Goal: Task Accomplishment & Management: Use online tool/utility

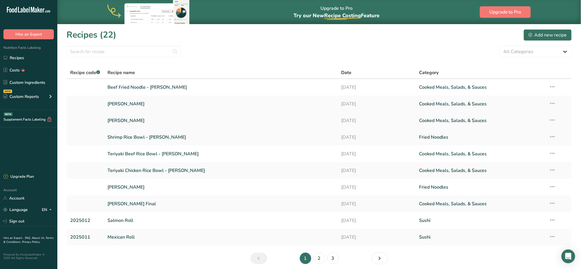
click at [195, 121] on link "[PERSON_NAME]" at bounding box center [221, 120] width 227 height 12
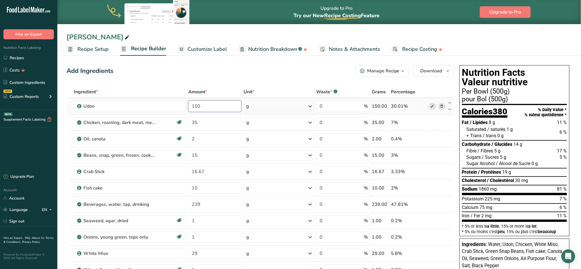
click at [218, 107] on input "150" at bounding box center [214, 105] width 53 height 11
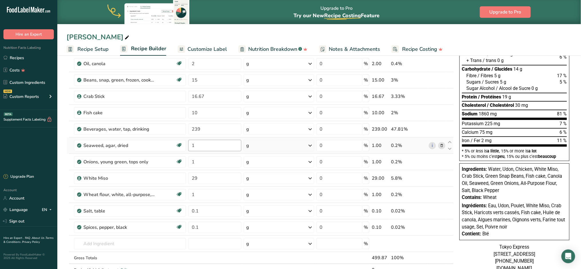
scroll to position [76, 0]
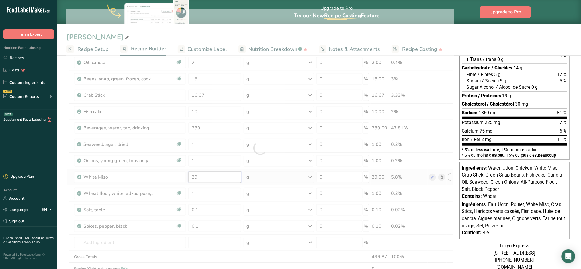
click at [211, 177] on div "Ingredient * Amount * Unit * Waste * .a-a{fill:#347362;}.b-a{fill:#fff;} Grams …" at bounding box center [259, 147] width 387 height 277
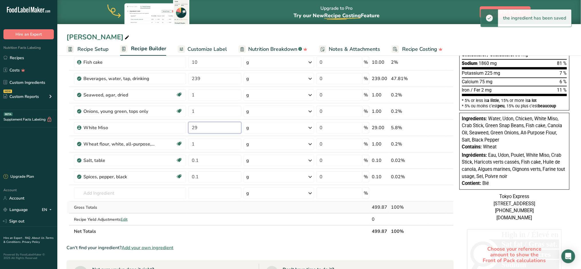
scroll to position [153, 0]
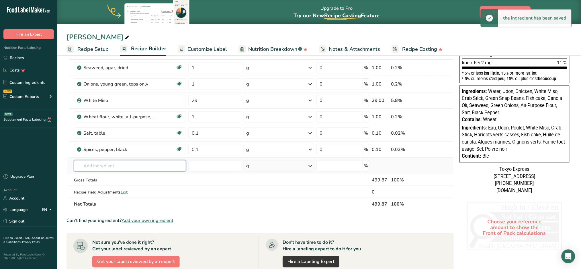
click at [126, 163] on div "Ingredient * Amount * Unit * Waste * .a-a{fill:#347362;}.b-a{fill:#fff;} Grams …" at bounding box center [259, 71] width 387 height 277
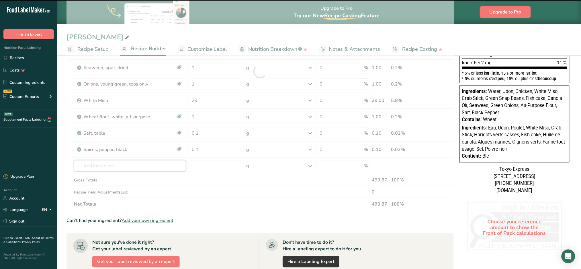
type input "h"
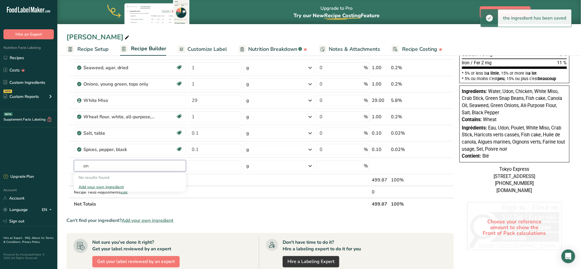
type input "o"
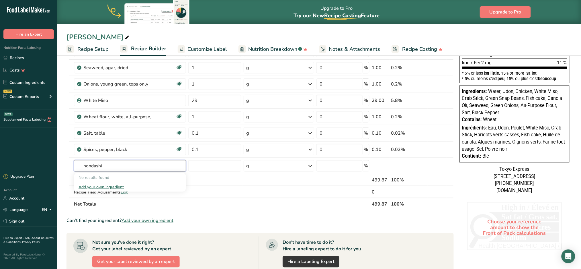
type input "hondashi"
type input "Dashi"
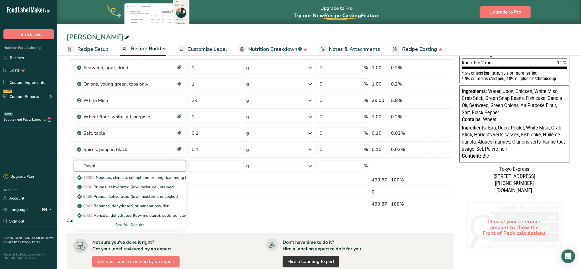
drag, startPoint x: 122, startPoint y: 167, endPoint x: 66, endPoint y: 166, distance: 56.5
click at [66, 166] on section "Add Ingredients Manage Recipe Delete Recipe Duplicate Recipe Scale Recipe Save …" at bounding box center [319, 154] width 524 height 506
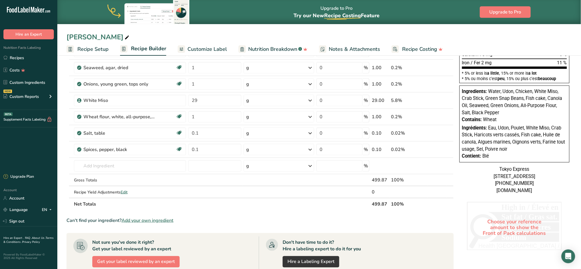
click at [140, 220] on span "Add your own ingredient" at bounding box center [148, 220] width 52 height 7
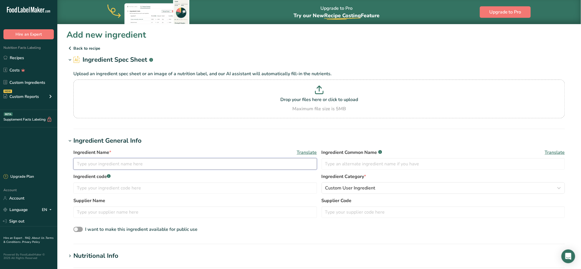
click at [156, 165] on input "text" at bounding box center [195, 163] width 244 height 11
paste input "DASHI"
type input "DASHI"
click at [377, 184] on button "Custom User Ingredient" at bounding box center [444, 187] width 244 height 11
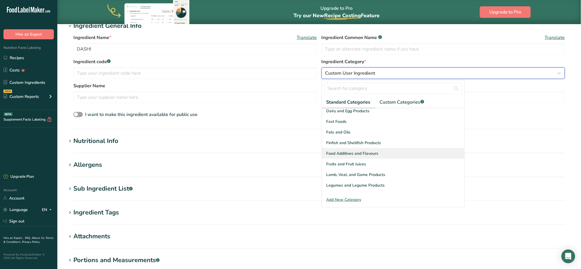
scroll to position [115, 0]
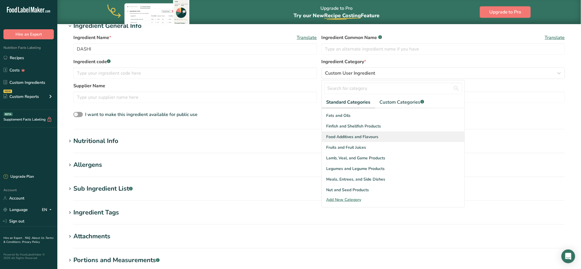
click at [392, 137] on div "Food Additives and Flavours" at bounding box center [393, 136] width 143 height 11
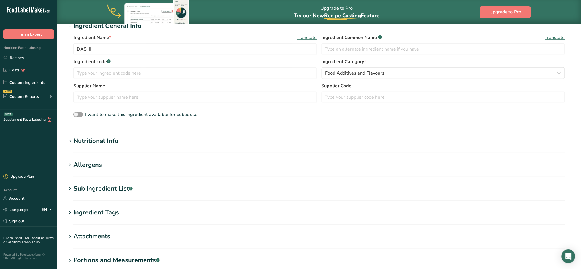
click at [118, 137] on div "Nutritional Info" at bounding box center [95, 140] width 45 height 9
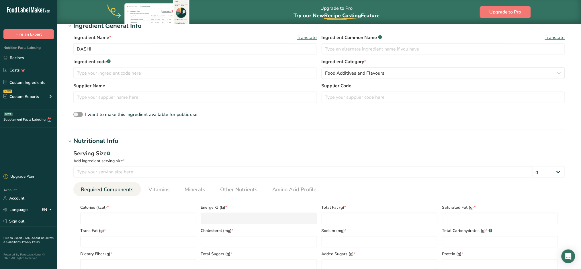
scroll to position [153, 0]
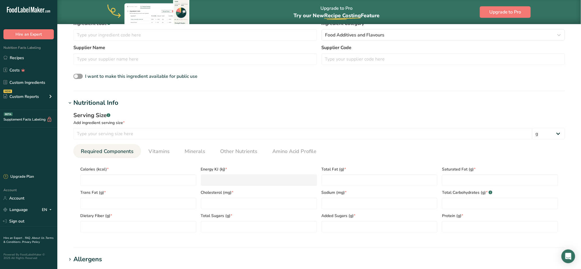
click at [181, 126] on div "Serving Size .a-a{fill:#347362;}.b-a{fill:#fff;} Add ingredient serving size * …" at bounding box center [319, 125] width 492 height 28
click at [95, 133] on input "number" at bounding box center [302, 133] width 459 height 11
type input "100"
click at [132, 179] on input "number" at bounding box center [138, 179] width 116 height 11
type input "2"
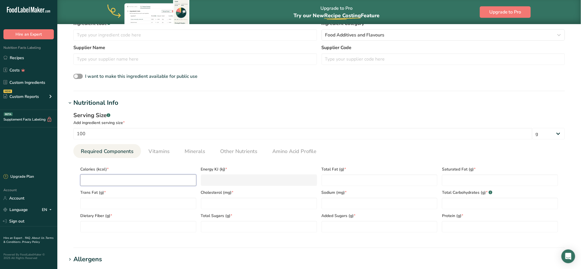
type KJ "8.4"
type input "22"
type KJ "92"
type input "229"
type KJ "958.1"
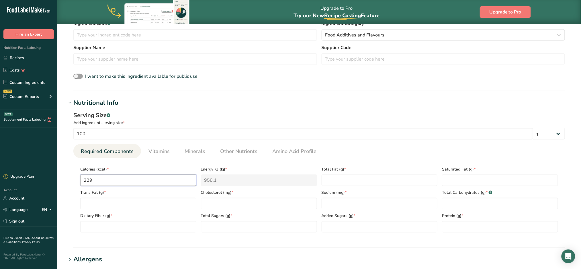
type input "229"
click at [346, 182] on Fat "number" at bounding box center [380, 179] width 116 height 11
type Fat "0.7"
click at [471, 183] on Fat "number" at bounding box center [500, 179] width 116 height 11
type Fat "0.4"
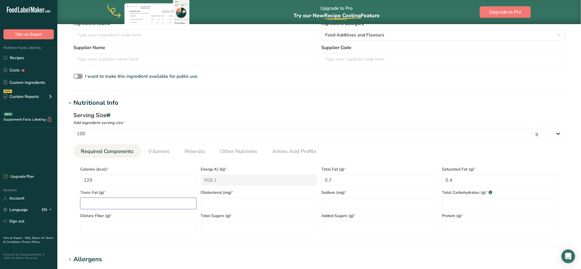
click at [136, 202] on Fat "number" at bounding box center [138, 202] width 116 height 11
type Fat "0.2"
click at [240, 204] on input "number" at bounding box center [259, 202] width 116 height 11
type input "35"
click at [388, 203] on input "number" at bounding box center [380, 202] width 116 height 11
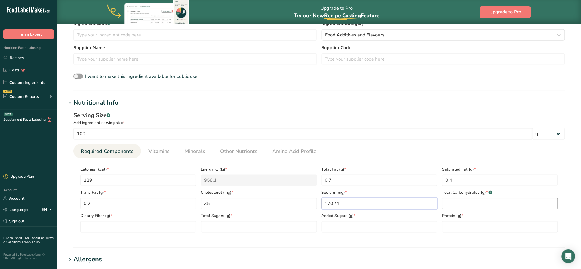
type input "17024"
click at [486, 201] on Carbohydrates "number" at bounding box center [500, 202] width 116 height 11
type Carbohydrates "29.2"
click at [102, 224] on Fiber "number" at bounding box center [138, 226] width 116 height 11
type Fiber "0"
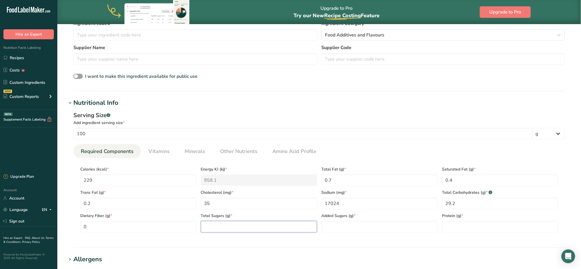
click at [229, 228] on Sugars "number" at bounding box center [259, 226] width 116 height 11
type Sugars "21"
click at [382, 224] on Sugars "number" at bounding box center [380, 226] width 116 height 11
type Sugars "0"
click at [476, 224] on input "number" at bounding box center [500, 226] width 116 height 11
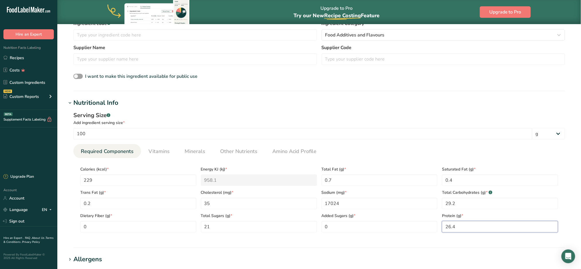
type input "26.4"
click at [441, 144] on ul "Required Components Vitamins Minerals Other Nutrients Amino Acid Profile" at bounding box center [319, 151] width 492 height 14
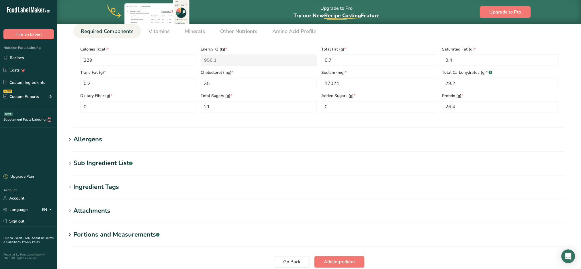
scroll to position [320, 0]
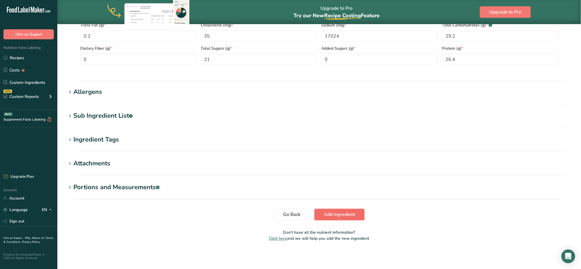
click at [342, 214] on span "Add ingredient" at bounding box center [339, 214] width 31 height 7
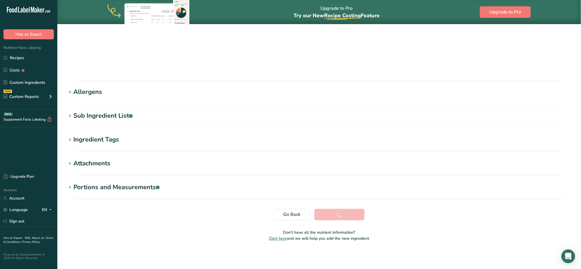
scroll to position [39, 0]
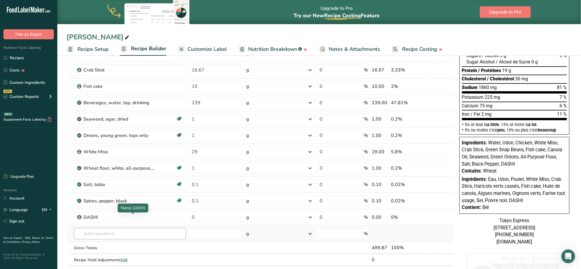
scroll to position [115, 0]
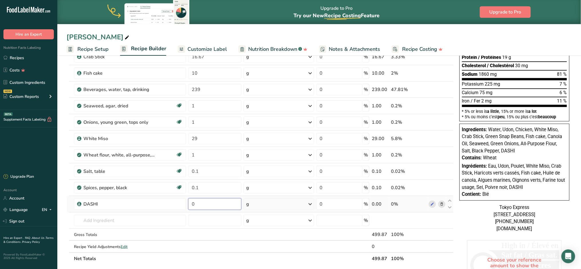
click at [233, 201] on input "0" at bounding box center [214, 203] width 53 height 11
click at [273, 224] on div "Ingredient * Amount * Unit * Waste * .a-a{fill:#347362;}.b-a{fill:#fff;} Grams …" at bounding box center [259, 117] width 387 height 293
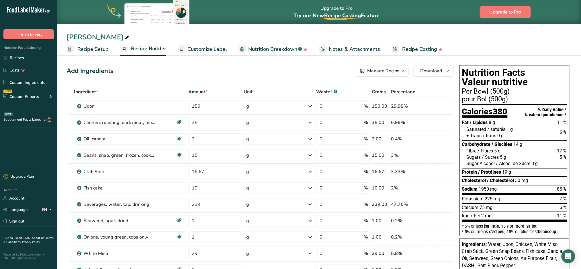
scroll to position [191, 0]
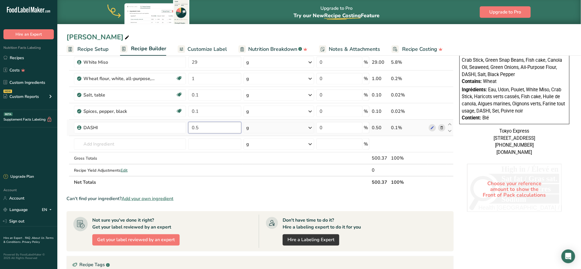
click at [190, 128] on input "0.5" at bounding box center [214, 127] width 53 height 11
click at [222, 126] on input "0.5" at bounding box center [214, 127] width 53 height 11
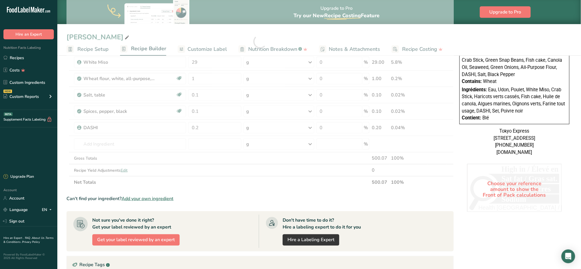
click at [436, 191] on section "Ingredient * Amount * Unit * Waste * .a-a{fill:#347362;}.b-a{fill:#fff;} Grams …" at bounding box center [259, 131] width 387 height 472
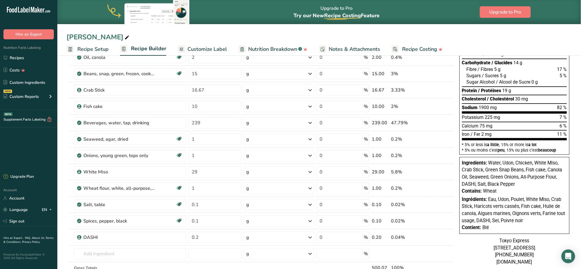
scroll to position [115, 0]
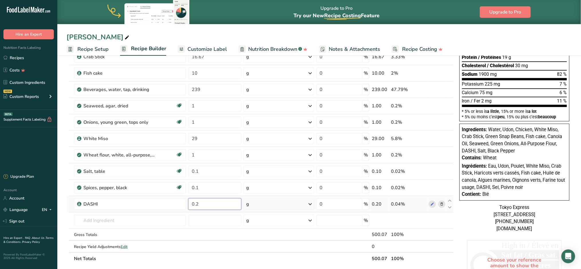
click at [210, 207] on input "0.2" at bounding box center [214, 203] width 53 height 11
drag, startPoint x: 156, startPoint y: 205, endPoint x: 146, endPoint y: 205, distance: 10.0
click at [146, 205] on tr "DASHI 0.2 g Weight Units g kg mg See more Volume Units l Volume units require a…" at bounding box center [260, 204] width 387 height 16
click at [291, 238] on div "Ingredient * Amount * Unit * Waste * .a-a{fill:#347362;}.b-a{fill:#fff;} Grams …" at bounding box center [259, 117] width 387 height 293
click at [212, 205] on input "0" at bounding box center [214, 203] width 53 height 11
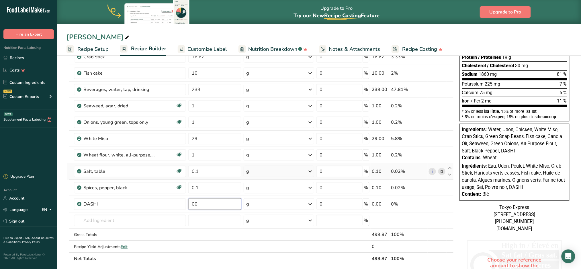
type input "0"
type input "0.2"
click at [322, 241] on div "Ingredient * Amount * Unit * Waste * .a-a{fill:#347362;}.b-a{fill:#fff;} Grams …" at bounding box center [259, 117] width 387 height 293
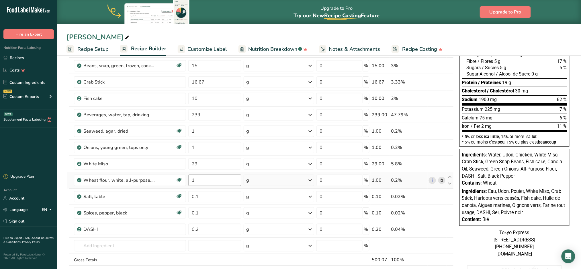
scroll to position [76, 0]
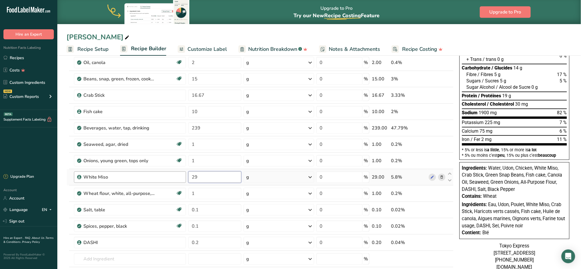
drag, startPoint x: 209, startPoint y: 177, endPoint x: 159, endPoint y: 176, distance: 50.4
click at [159, 176] on tr "White Miso 29 g Weight Units g kg mg See more Volume Units l Volume units requi…" at bounding box center [260, 177] width 387 height 16
click at [293, 198] on div "Ingredient * Amount * Unit * Waste * .a-a{fill:#347362;}.b-a{fill:#fff;} Grams …" at bounding box center [259, 155] width 387 height 293
click at [433, 175] on icon at bounding box center [432, 177] width 4 height 6
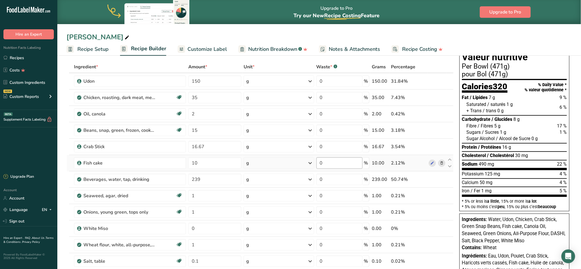
scroll to position [38, 0]
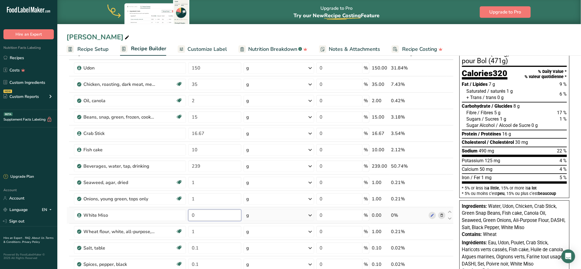
click at [203, 215] on input "0" at bounding box center [214, 214] width 53 height 11
drag, startPoint x: 206, startPoint y: 215, endPoint x: 171, endPoint y: 215, distance: 34.7
click at [171, 215] on tr "White Miso 0 g Weight Units g kg mg See more Volume Units l Volume units requir…" at bounding box center [260, 215] width 387 height 16
type input "20"
click at [301, 211] on div "Ingredient * Amount * Unit * Waste * .a-a{fill:#347362;}.b-a{fill:#fff;} Grams …" at bounding box center [259, 194] width 387 height 293
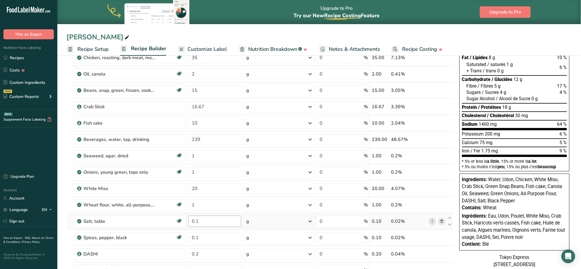
scroll to position [76, 0]
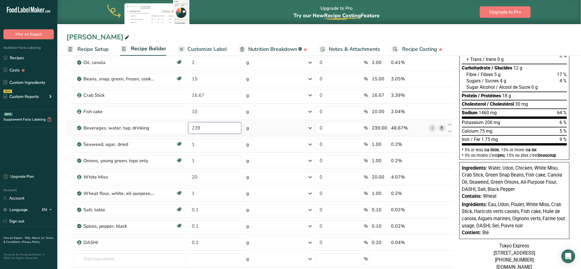
click at [217, 126] on input "239" at bounding box center [214, 127] width 53 height 11
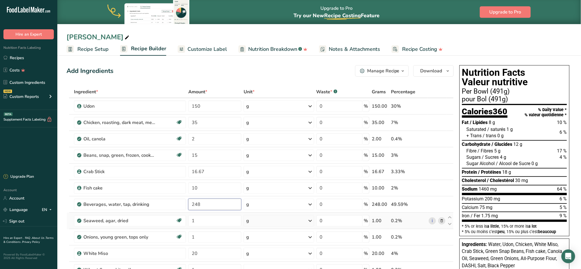
type input "248"
click at [269, 215] on div "Ingredient * Amount * Unit * Waste * .a-a{fill:#347362;}.b-a{fill:#fff;} Grams …" at bounding box center [259, 232] width 387 height 293
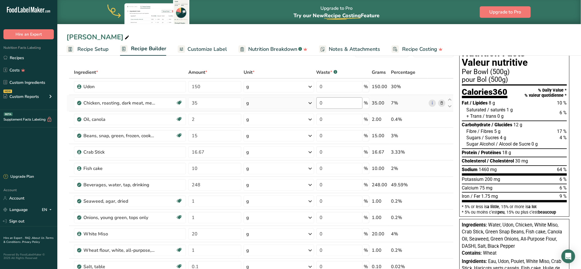
scroll to position [38, 0]
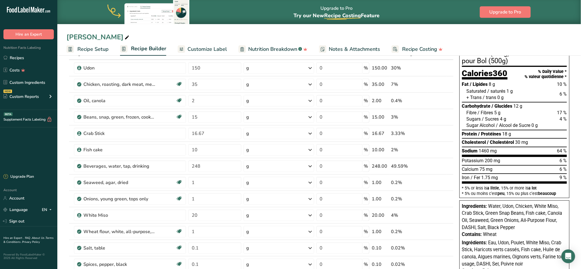
click at [522, 123] on span "/ Alcool de Sucre" at bounding box center [513, 124] width 34 height 5
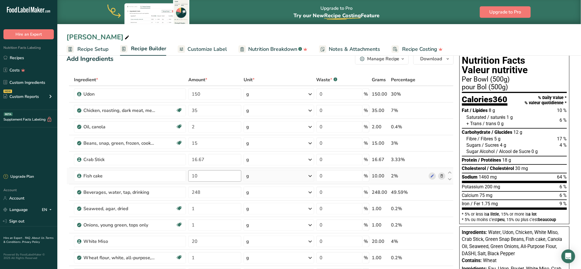
scroll to position [0, 0]
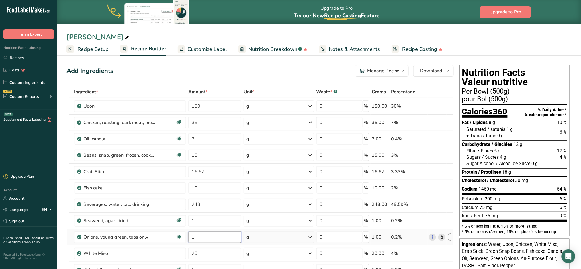
drag, startPoint x: 209, startPoint y: 233, endPoint x: 208, endPoint y: 238, distance: 4.9
click at [208, 238] on input "1" at bounding box center [214, 236] width 53 height 11
click at [208, 253] on div "Ingredient * Amount * Unit * Waste * .a-a{fill:#347362;}.b-a{fill:#fff;} Grams …" at bounding box center [259, 232] width 387 height 293
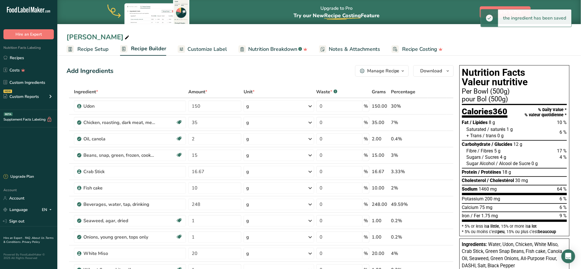
click at [267, 68] on div "Add Ingredients Manage Recipe Delete Recipe Duplicate Recipe Scale Recipe Save …" at bounding box center [259, 70] width 387 height 11
click at [481, 37] on div "Miso Udon - Nathan" at bounding box center [319, 37] width 524 height 10
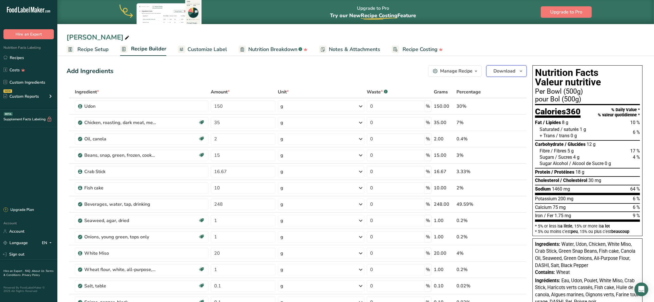
click at [508, 68] on span "Download" at bounding box center [504, 71] width 22 height 7
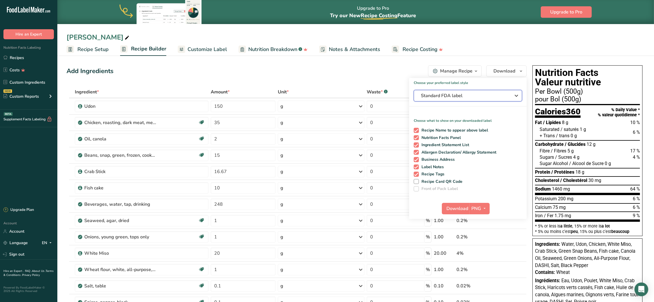
click at [463, 95] on span "Standard FDA label" at bounding box center [464, 95] width 86 height 7
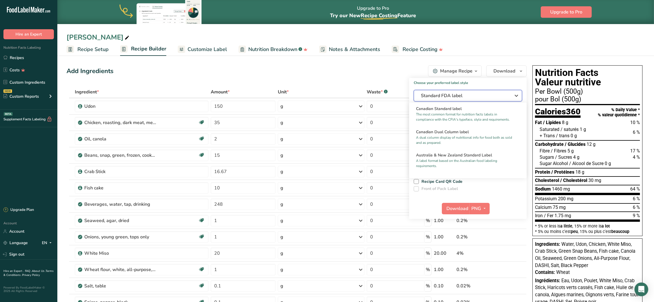
scroll to position [231, 0]
click at [479, 122] on p "The most common format for nutrition facts labels in compliance with the CFIA's…" at bounding box center [465, 117] width 99 height 10
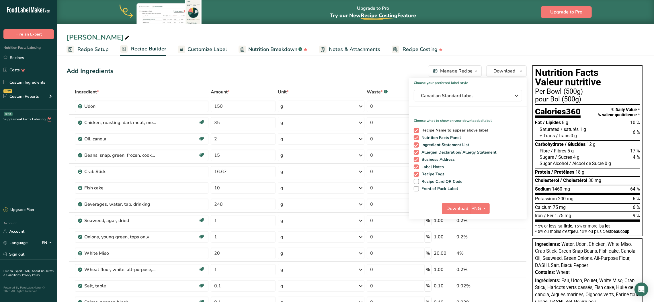
click at [459, 131] on span "Recipe Name to appear above label" at bounding box center [453, 130] width 69 height 5
click at [417, 131] on input "Recipe Name to appear above label" at bounding box center [416, 130] width 4 height 4
checkbox input "false"
click at [446, 144] on span "Ingredient Statement List" at bounding box center [444, 144] width 50 height 5
click at [417, 144] on input "Ingredient Statement List" at bounding box center [416, 145] width 4 height 4
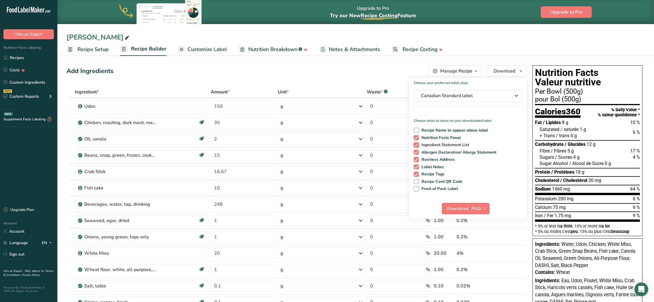
checkbox input "false"
click at [445, 154] on span "Allergen Declaration/ Allergy Statement" at bounding box center [458, 152] width 78 height 5
click at [417, 154] on input "Allergen Declaration/ Allergy Statement" at bounding box center [416, 152] width 4 height 4
checkbox input "false"
drag, startPoint x: 437, startPoint y: 160, endPoint x: 434, endPoint y: 169, distance: 9.9
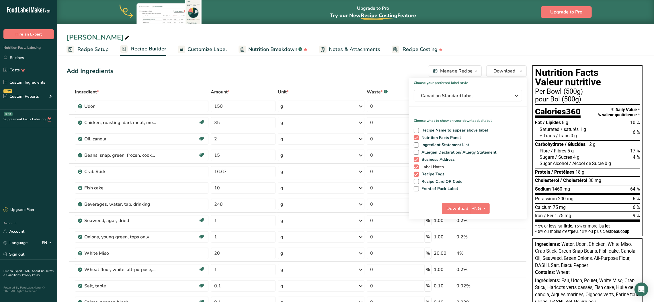
click at [434, 169] on div "Recipe Name to appear above label Nutrition Facts Panel Ingredient Statement Li…" at bounding box center [468, 159] width 118 height 66
click at [434, 169] on span "Label Notes" at bounding box center [431, 167] width 25 height 5
click at [417, 169] on input "Label Notes" at bounding box center [416, 167] width 4 height 4
checkbox input "false"
drag, startPoint x: 435, startPoint y: 159, endPoint x: 433, endPoint y: 174, distance: 15.0
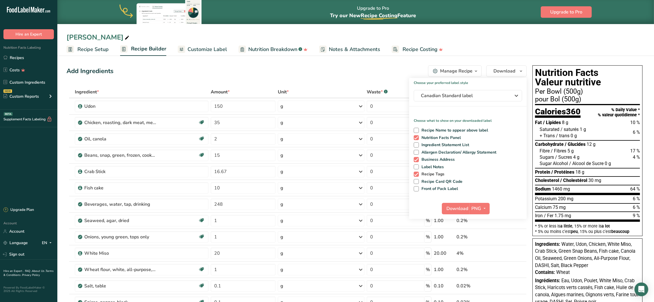
click at [433, 173] on div "Recipe Name to appear above label Nutrition Facts Panel Ingredient Statement Li…" at bounding box center [468, 159] width 118 height 66
click at [433, 175] on span "Recipe Tags" at bounding box center [432, 174] width 26 height 5
click at [417, 175] on input "Recipe Tags" at bounding box center [416, 174] width 4 height 4
checkbox input "false"
click at [438, 156] on div "Recipe Name to appear above label Nutrition Facts Panel Ingredient Statement Li…" at bounding box center [468, 159] width 118 height 66
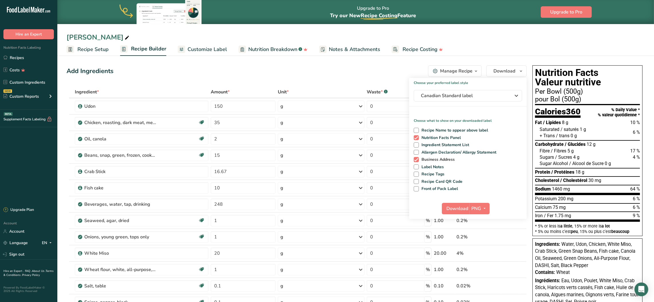
click at [419, 158] on span "Business Address" at bounding box center [437, 159] width 36 height 5
click at [417, 158] on input "Business Address" at bounding box center [416, 160] width 4 height 4
checkbox input "false"
click at [460, 209] on span "Download" at bounding box center [458, 208] width 22 height 7
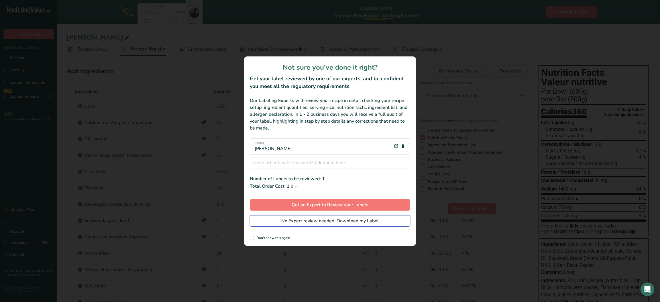
click at [345, 226] on button "No Expert review needed. Download my Label" at bounding box center [330, 220] width 161 height 11
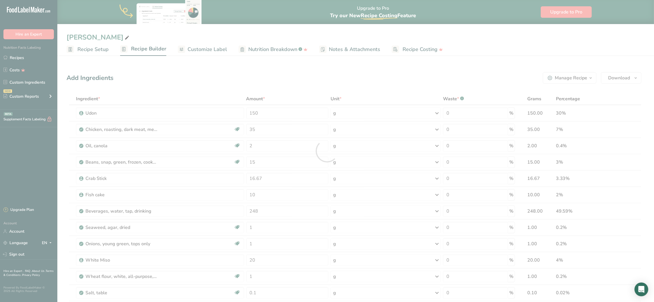
scroll to position [0, 0]
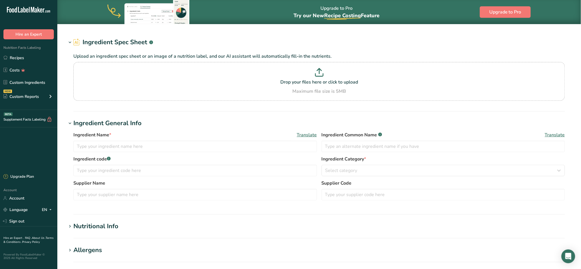
type input "White Miso"
type input "18"
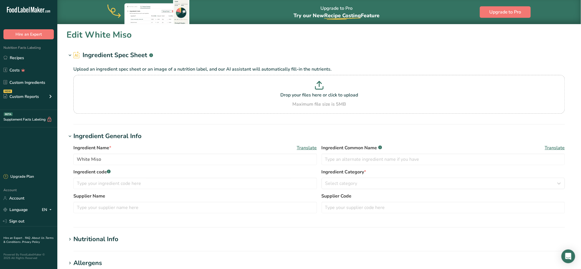
type input "35"
type KJ "146.4"
type Fat "1"
type Fat "0"
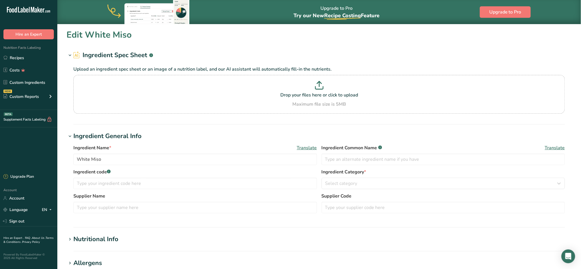
type input "0"
type input "870"
type Carbohydrates "4"
type Fiber "0"
type Sugars "2"
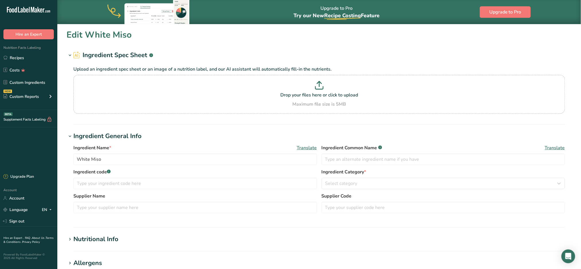
type Sugars "0"
type input "2"
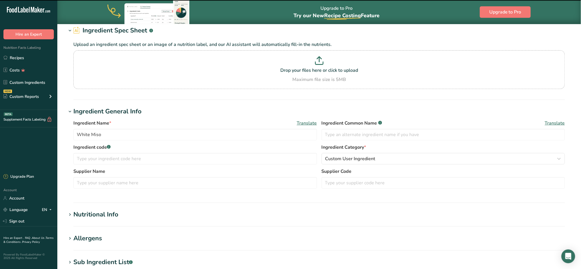
scroll to position [38, 0]
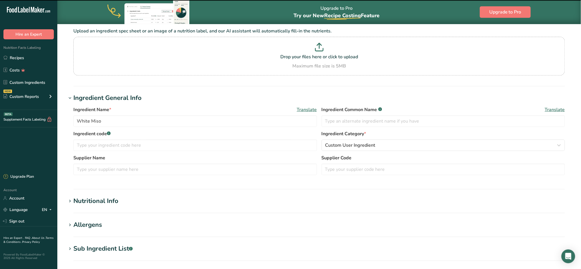
click at [100, 202] on div "Nutritional Info" at bounding box center [95, 200] width 45 height 9
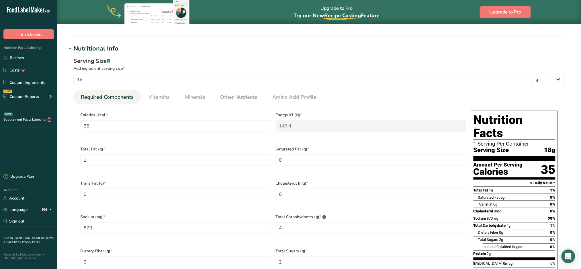
scroll to position [191, 0]
